Goal: Task Accomplishment & Management: Manage account settings

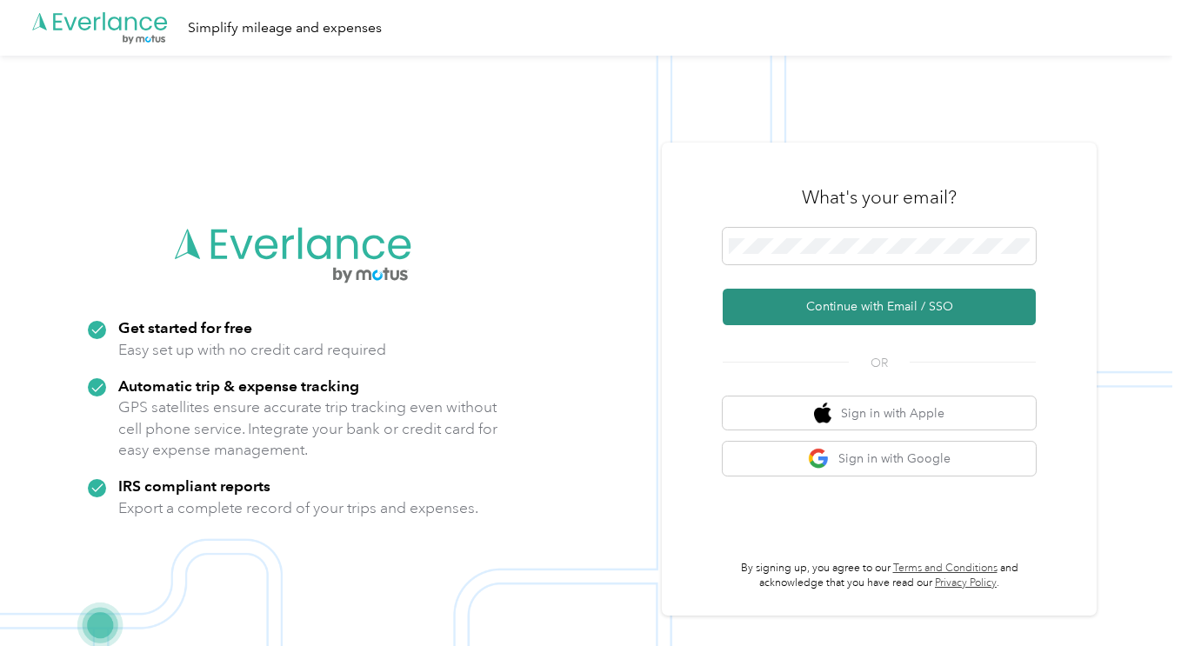
click at [902, 308] on button "Continue with Email / SSO" at bounding box center [879, 307] width 313 height 37
click at [854, 305] on button "Continue with Email / SSO" at bounding box center [879, 307] width 313 height 37
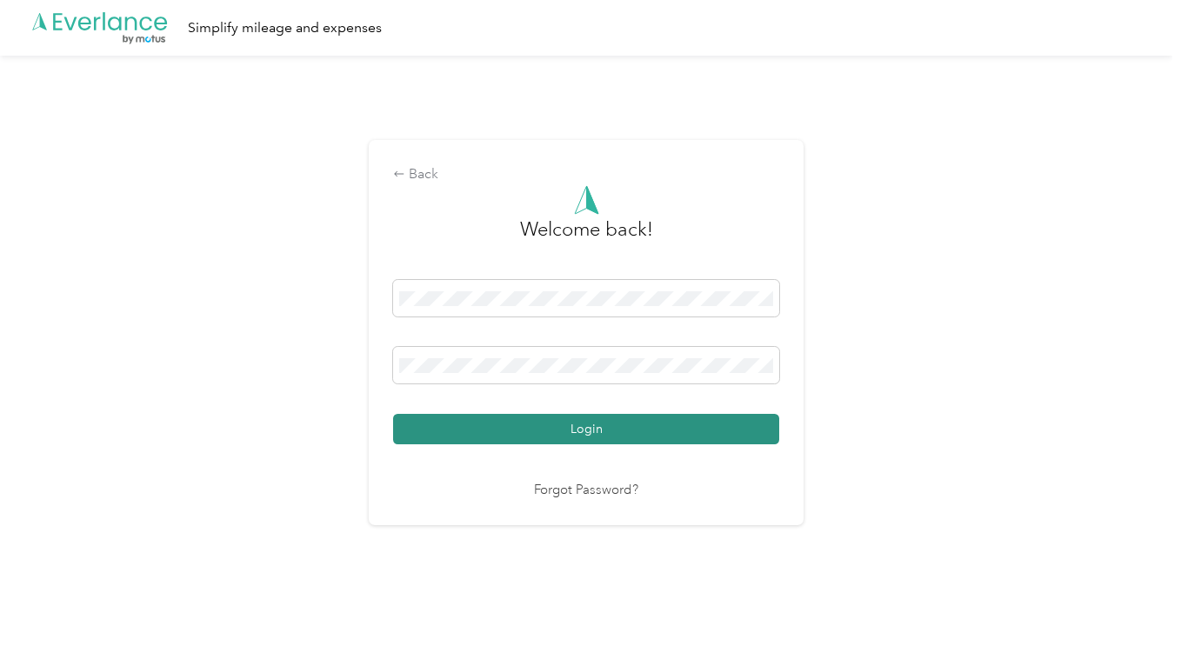
click at [608, 426] on button "Login" at bounding box center [586, 429] width 386 height 30
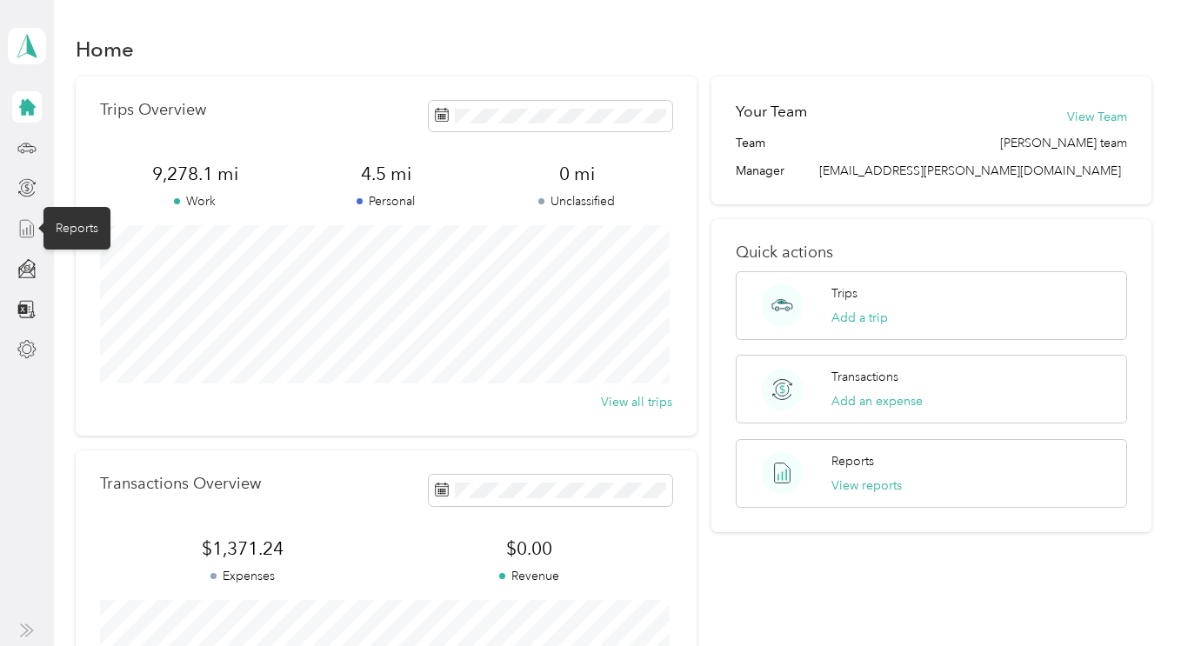
click at [27, 222] on icon at bounding box center [26, 228] width 19 height 19
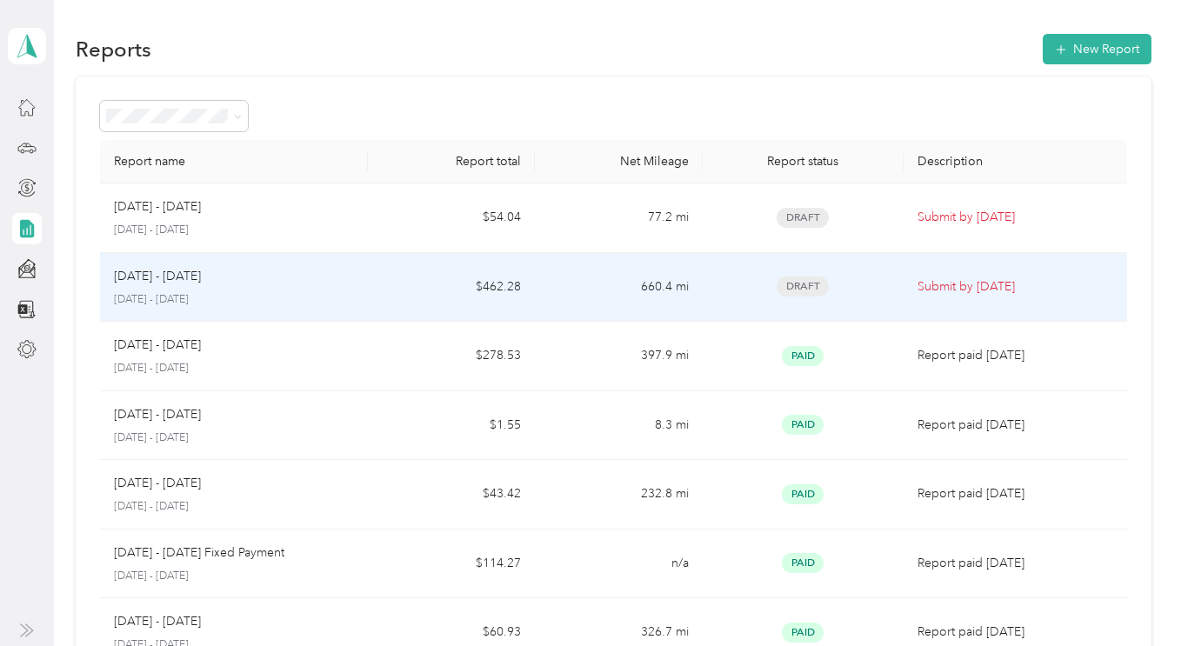
click at [801, 282] on span "Draft" at bounding box center [802, 286] width 52 height 20
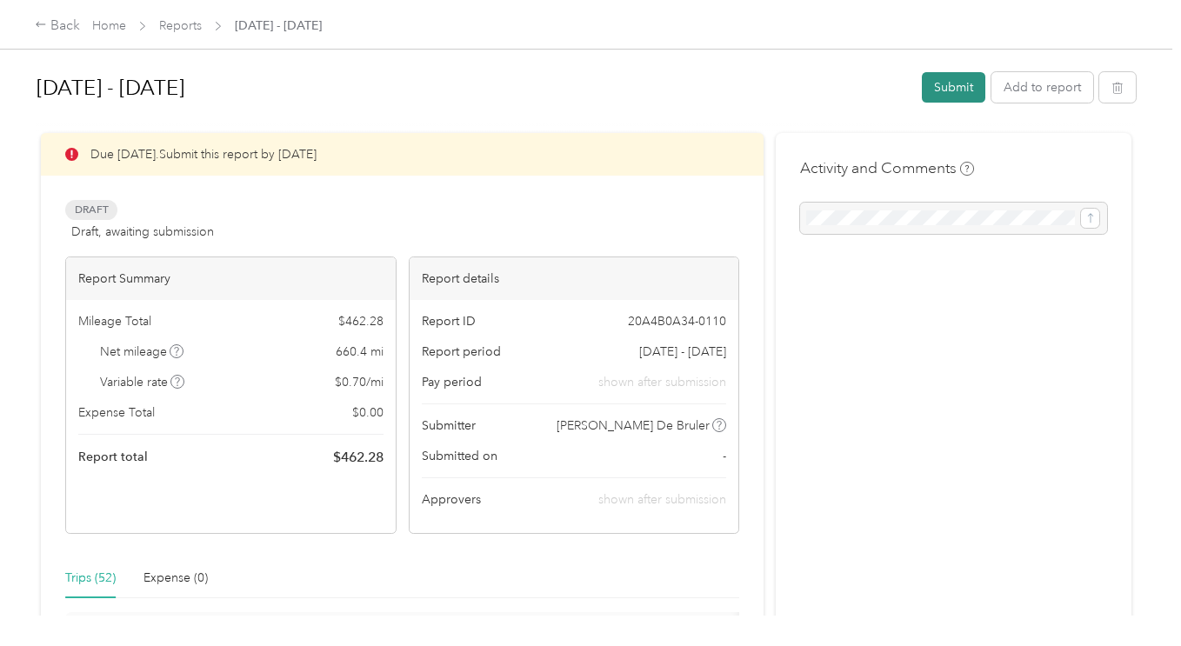
click at [944, 83] on button "Submit" at bounding box center [953, 87] width 63 height 30
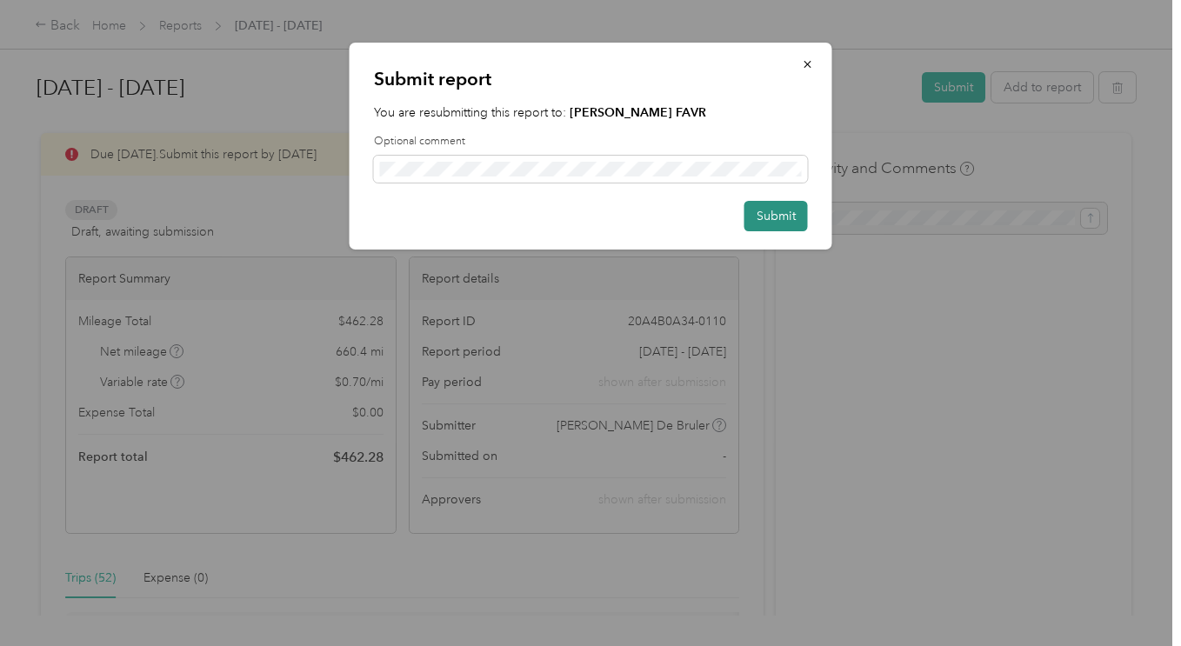
click at [769, 213] on button "Submit" at bounding box center [775, 216] width 63 height 30
